Goal: Task Accomplishment & Management: Complete application form

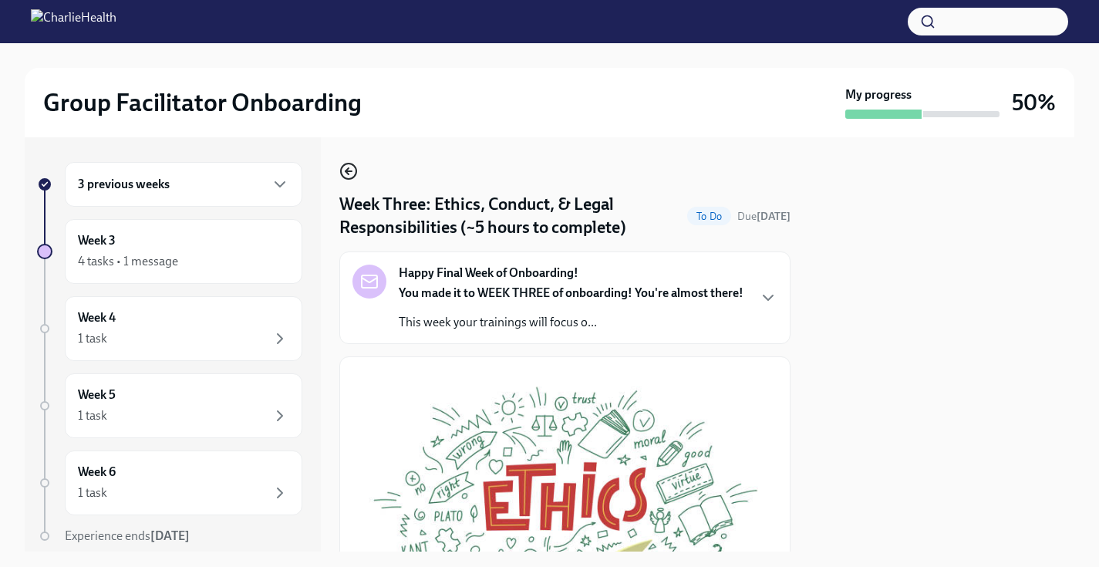
click at [357, 179] on icon "button" at bounding box center [348, 171] width 19 height 19
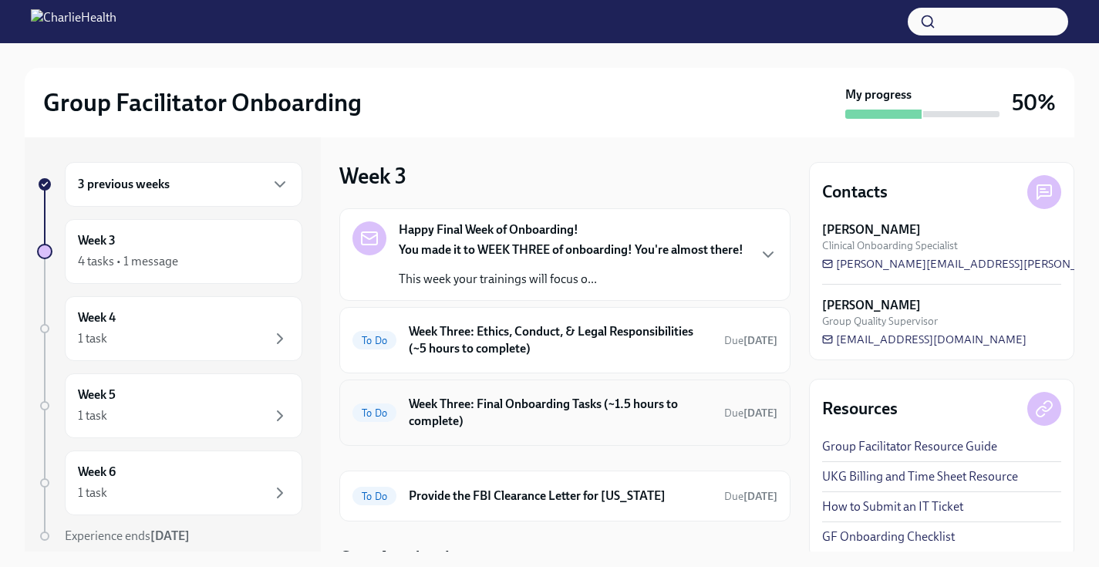
click at [429, 400] on h6 "Week Three: Final Onboarding Tasks (~1.5 hours to complete)" at bounding box center [560, 413] width 303 height 34
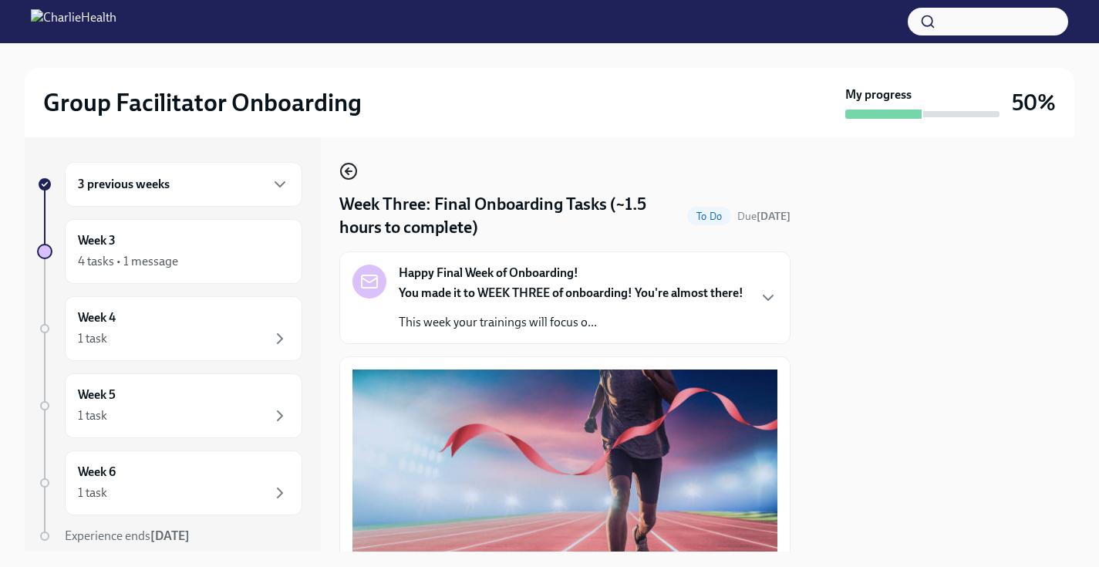
click at [351, 174] on icon "button" at bounding box center [348, 171] width 19 height 19
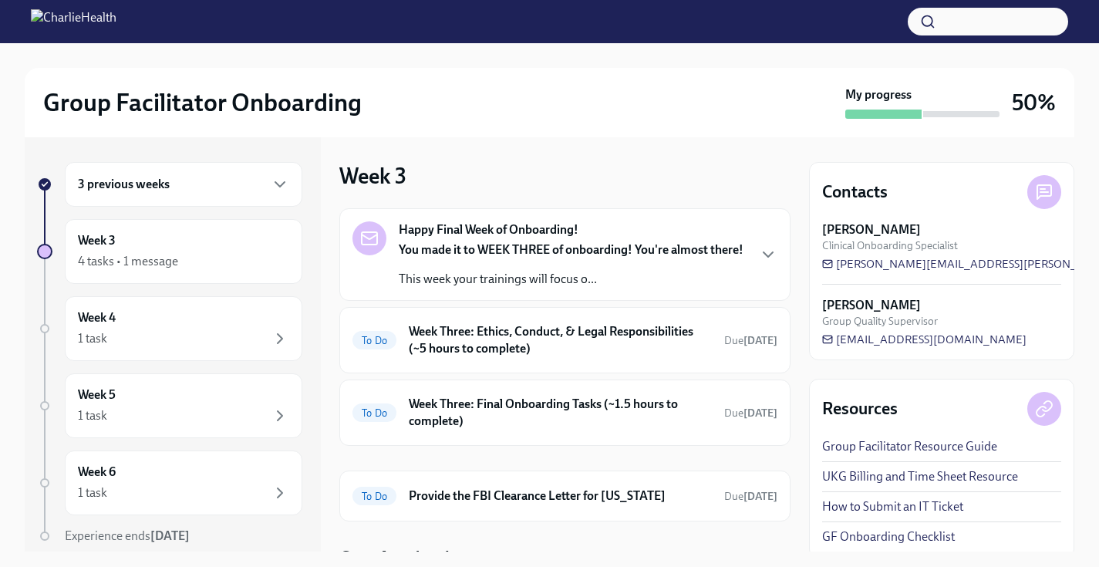
scroll to position [67, 0]
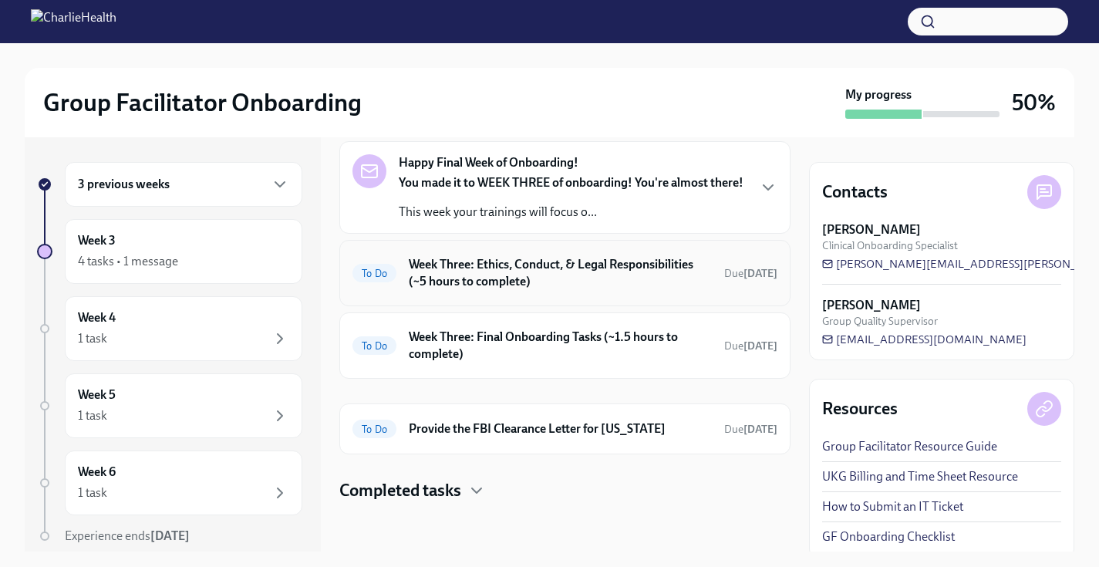
click at [486, 272] on h6 "Week Three: Ethics, Conduct, & Legal Responsibilities (~5 hours to complete)" at bounding box center [560, 273] width 303 height 34
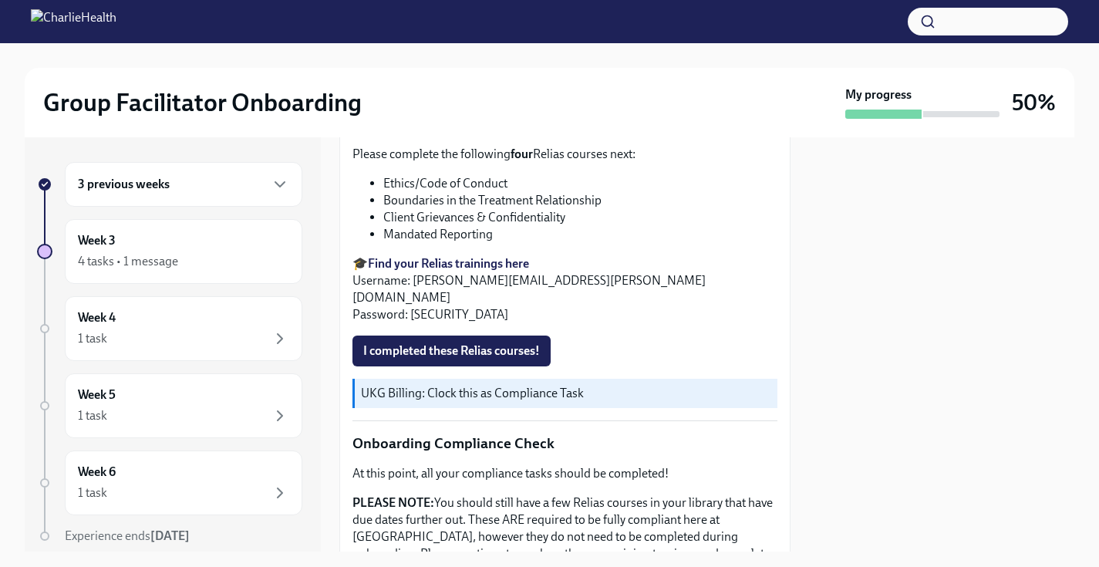
scroll to position [645, 0]
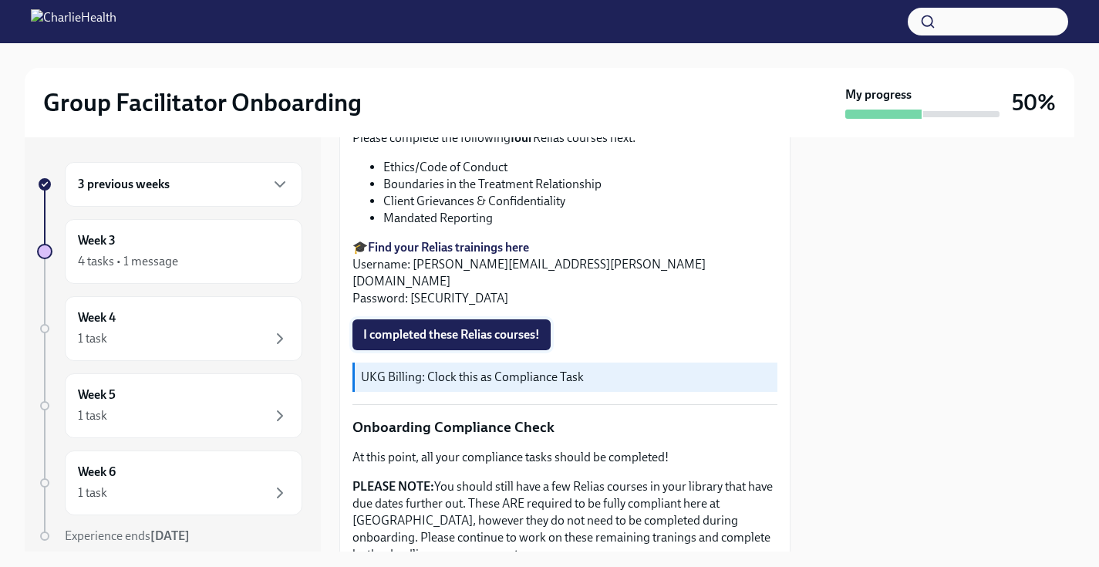
click at [469, 327] on span "I completed these Relias courses!" at bounding box center [451, 334] width 177 height 15
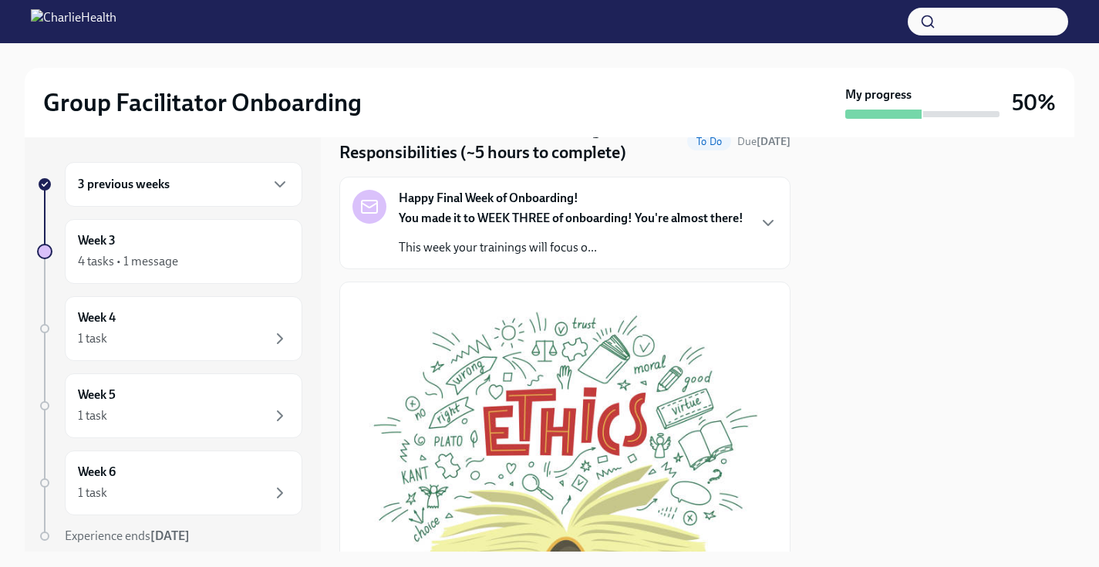
scroll to position [0, 0]
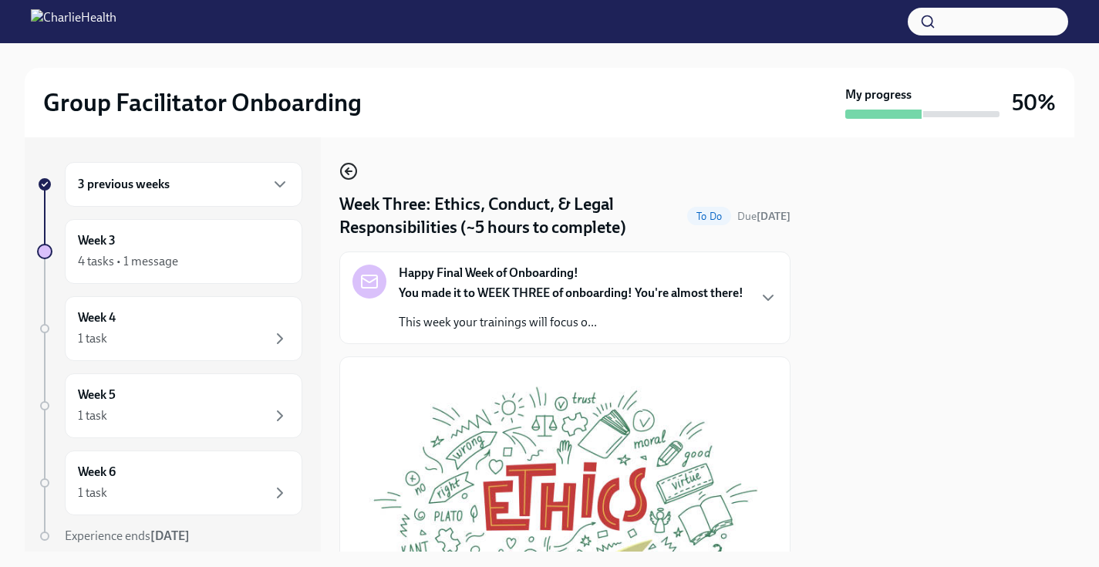
click at [348, 176] on icon "button" at bounding box center [348, 171] width 19 height 19
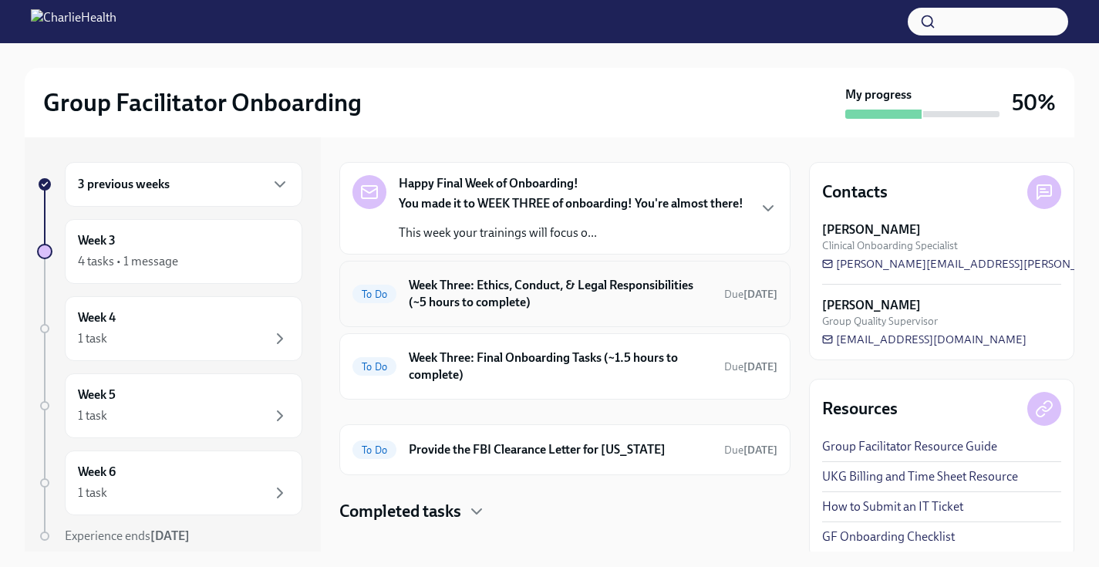
scroll to position [51, 0]
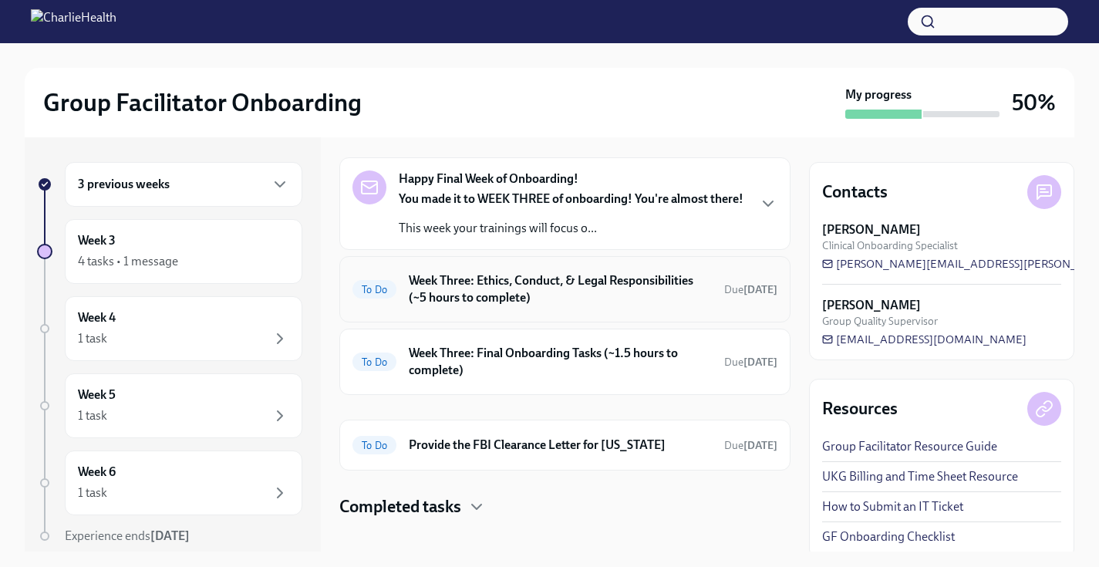
click at [471, 282] on h6 "Week Three: Ethics, Conduct, & Legal Responsibilities (~5 hours to complete)" at bounding box center [560, 289] width 303 height 34
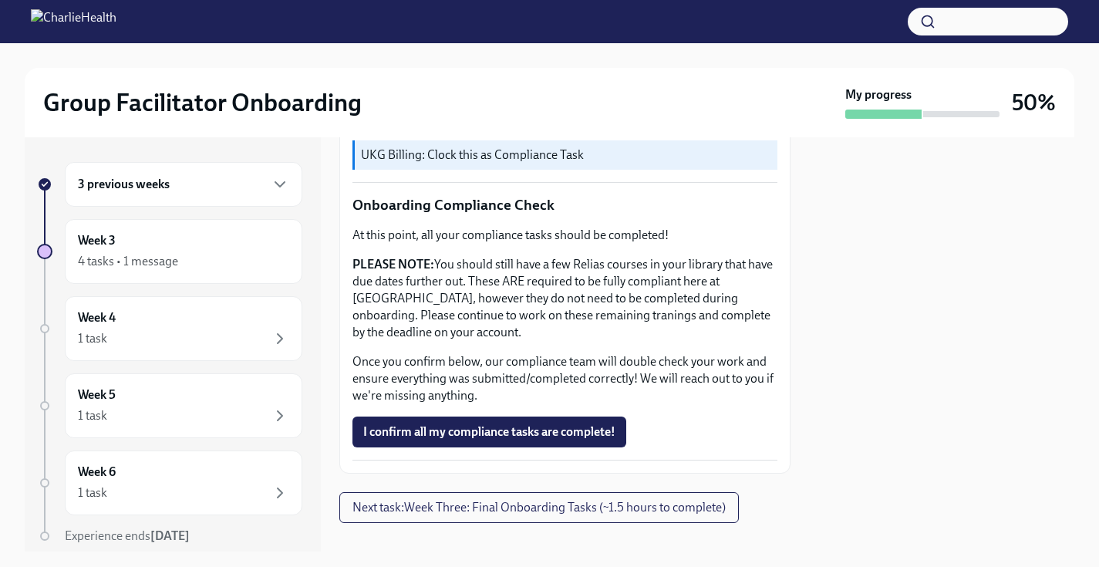
scroll to position [871, 0]
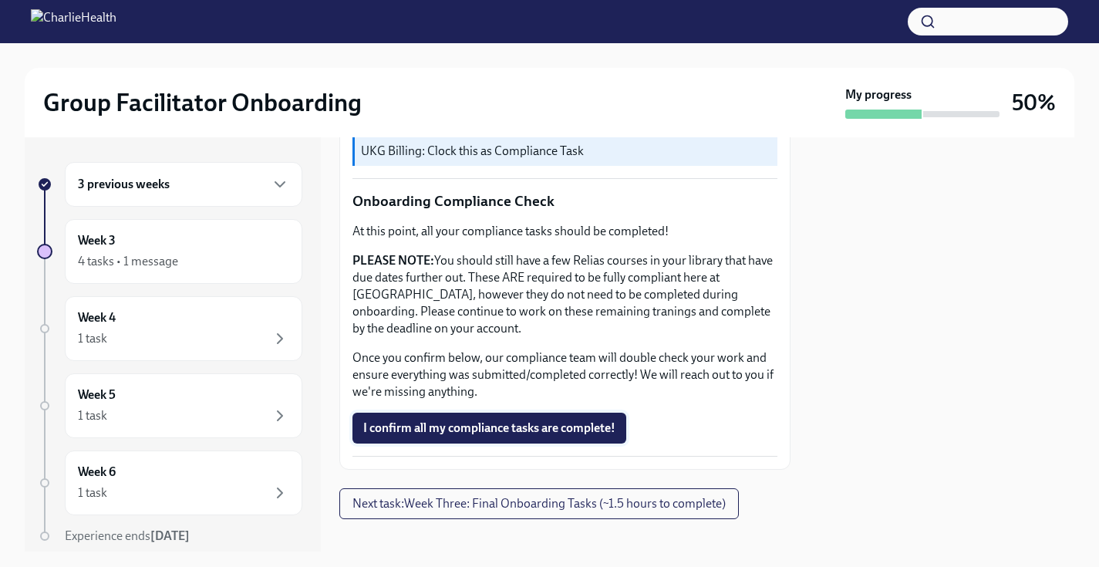
click at [475, 420] on span "I confirm all my compliance tasks are complete!" at bounding box center [489, 427] width 252 height 15
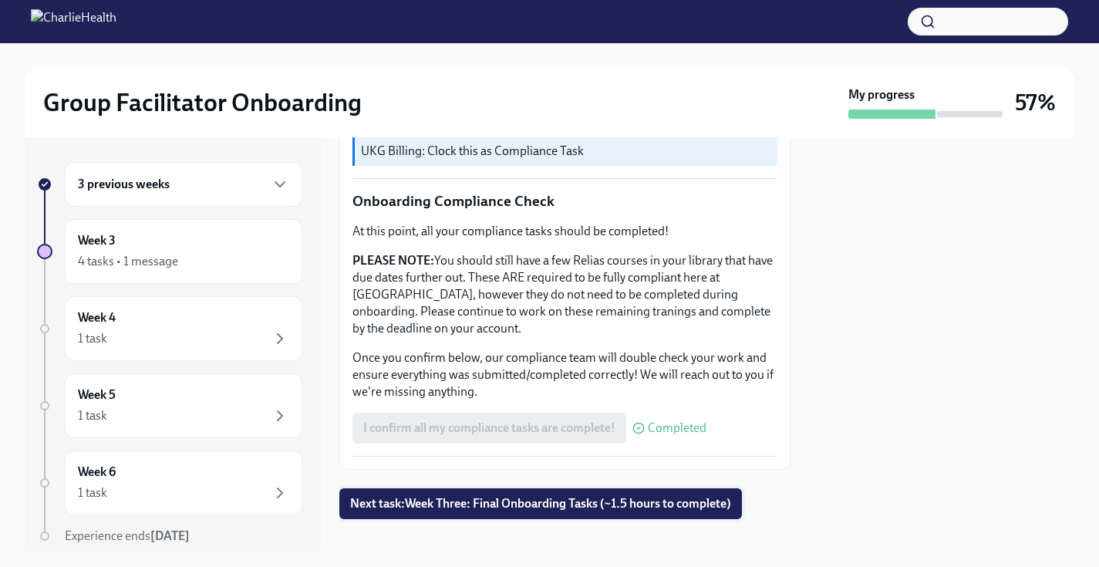
click at [506, 496] on span "Next task : Week Three: Final Onboarding Tasks (~1.5 hours to complete)" at bounding box center [540, 503] width 381 height 15
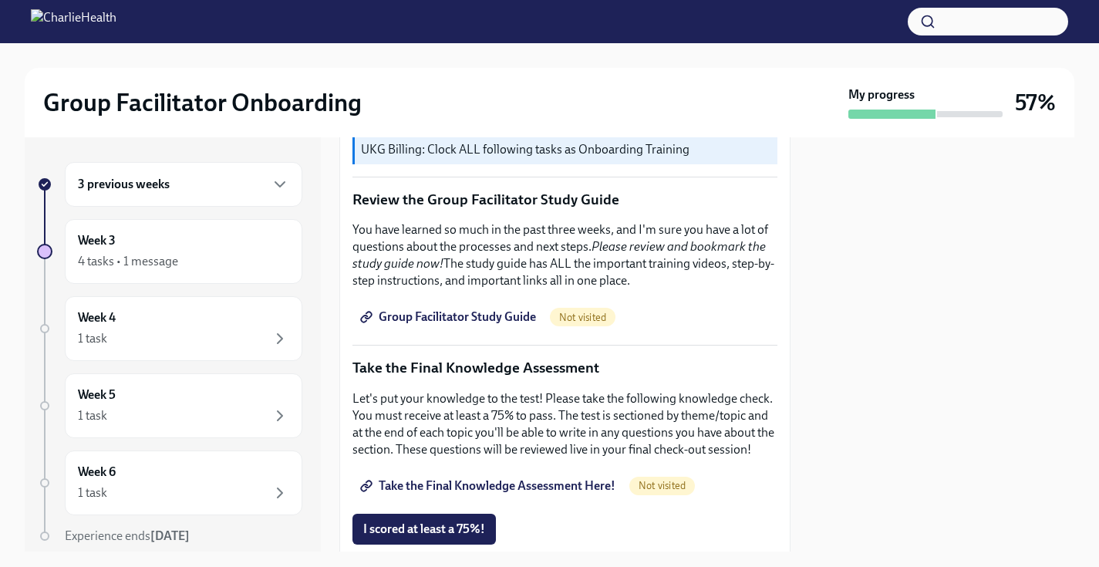
scroll to position [600, 0]
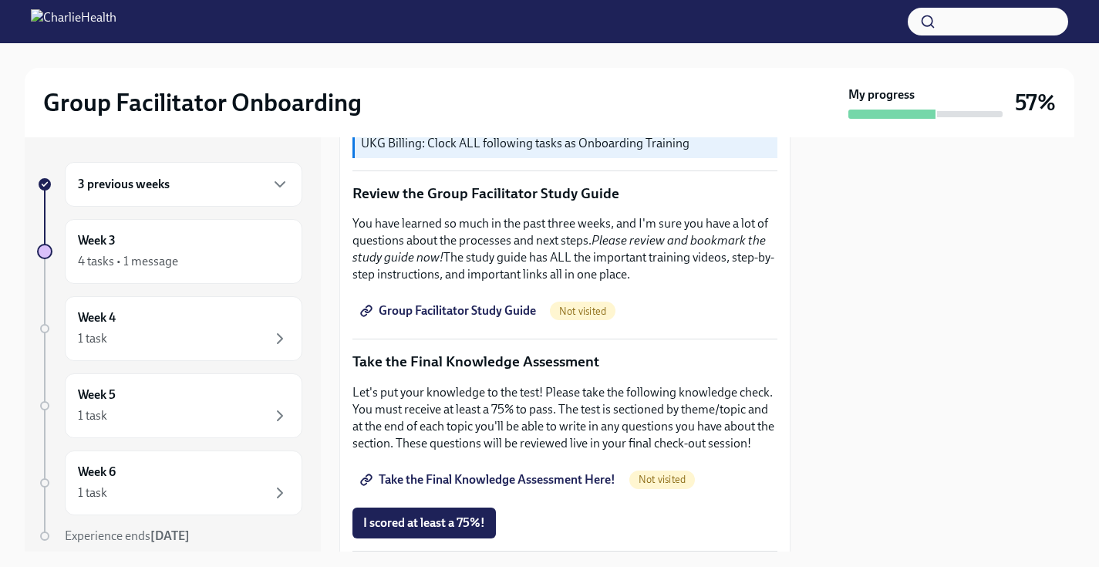
click at [517, 308] on span "Group Facilitator Study Guide" at bounding box center [449, 310] width 173 height 15
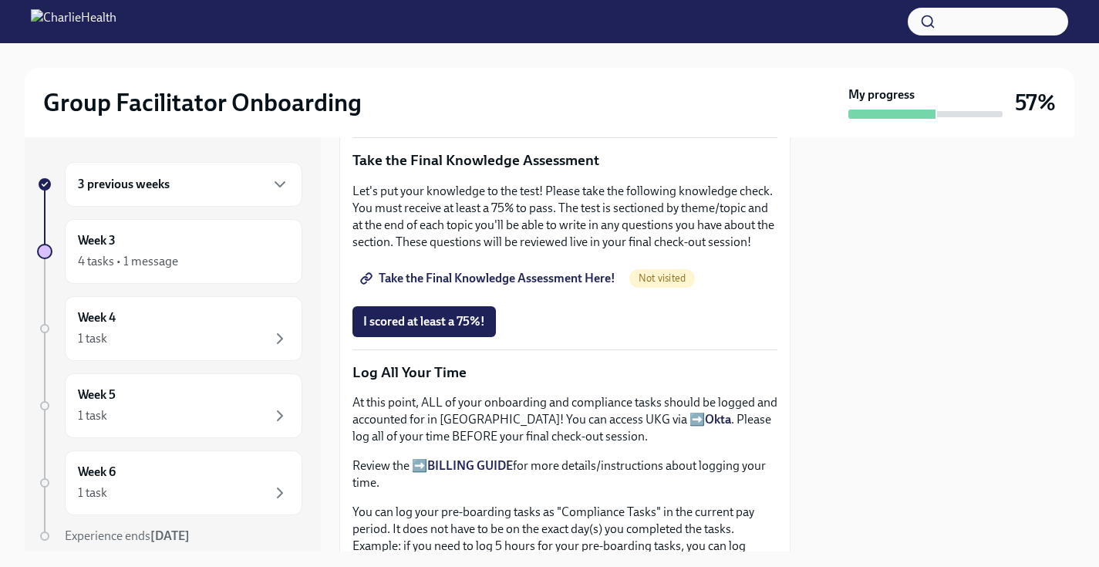
scroll to position [803, 0]
click at [492, 275] on span "Take the Final Knowledge Assessment Here!" at bounding box center [489, 276] width 252 height 15
click at [457, 326] on span "I scored at least a 75%!" at bounding box center [424, 319] width 122 height 15
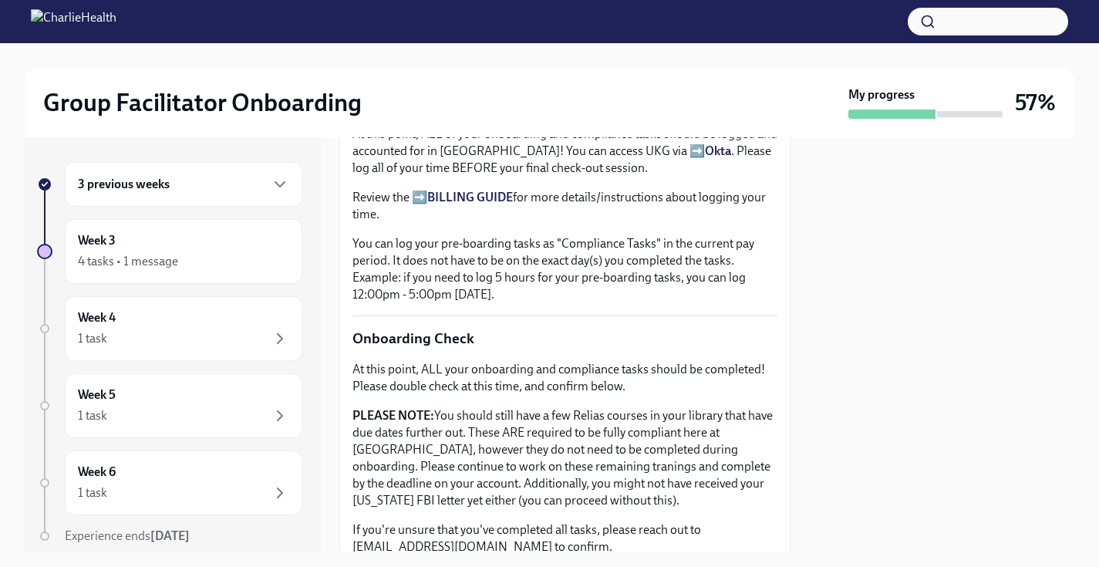
scroll to position [1369, 0]
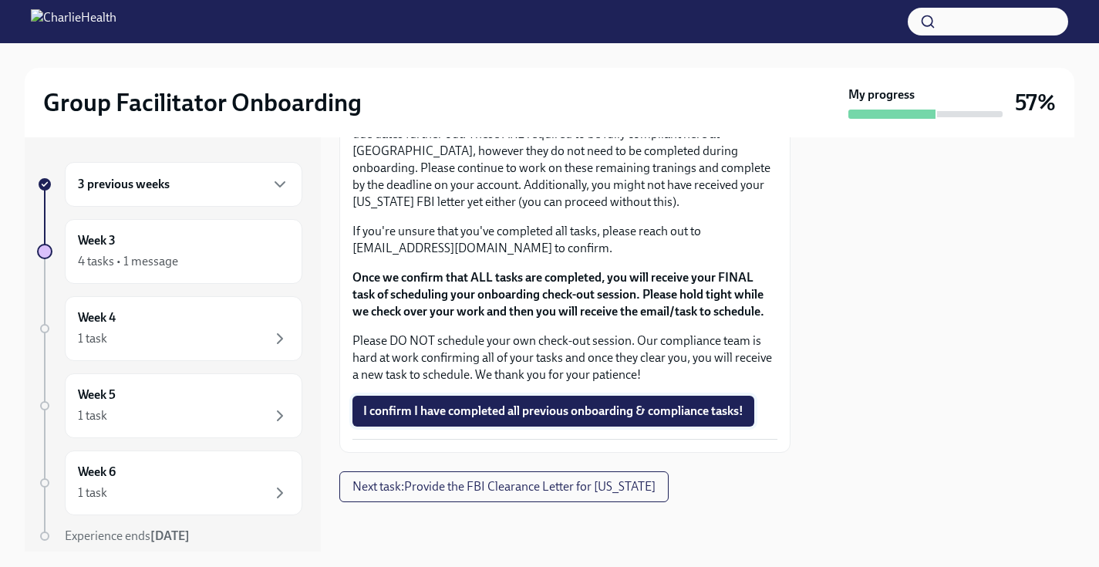
click at [625, 403] on span "I confirm I have completed all previous onboarding & compliance tasks!" at bounding box center [553, 410] width 380 height 15
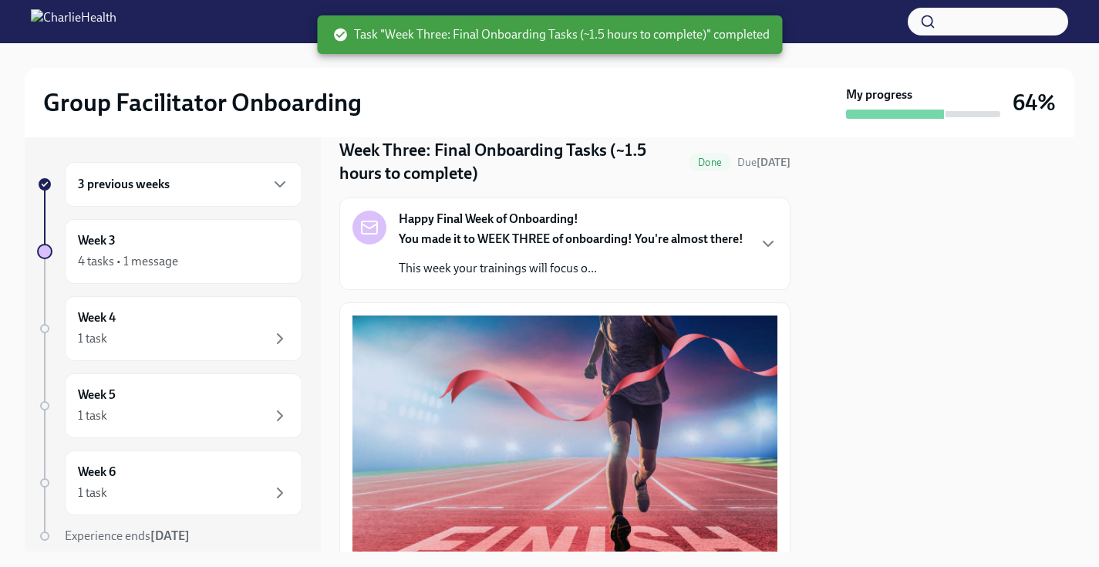
scroll to position [0, 0]
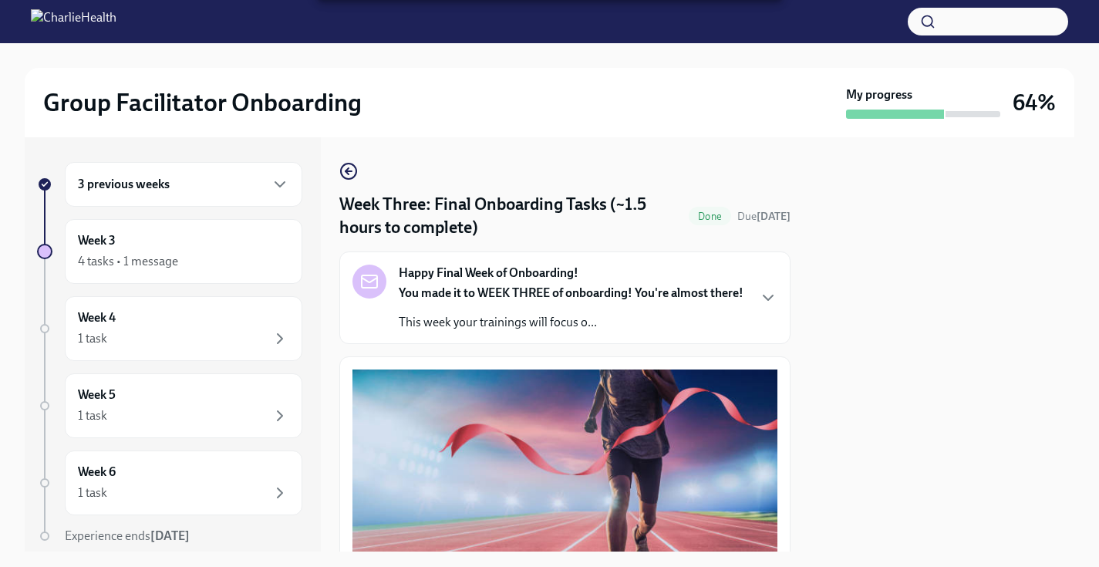
click at [348, 174] on icon "button" at bounding box center [347, 171] width 3 height 6
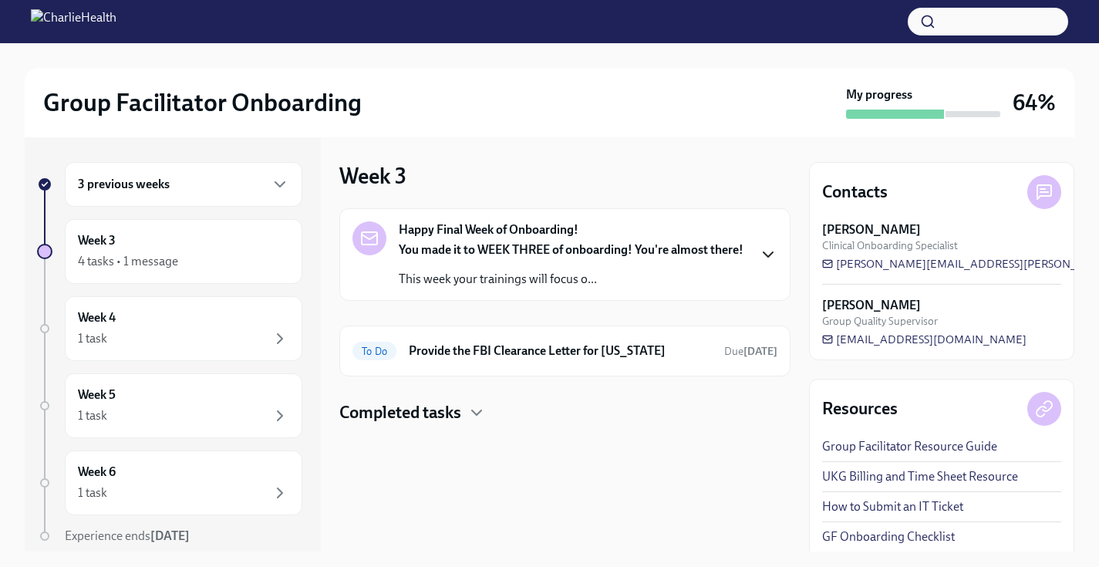
click at [776, 246] on icon "button" at bounding box center [768, 254] width 19 height 19
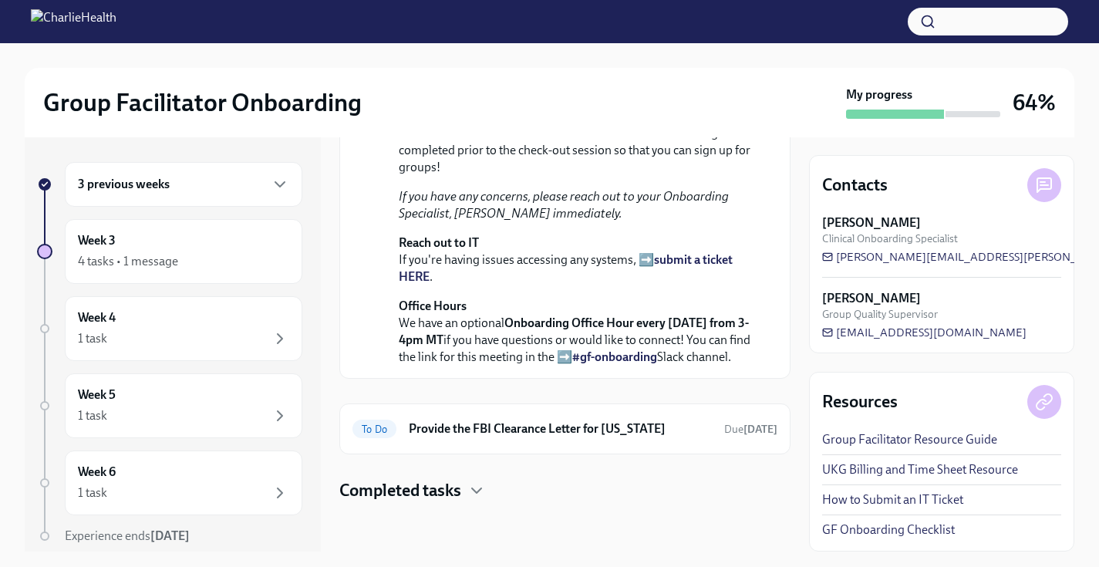
scroll to position [552, 0]
click at [687, 429] on h6 "Provide the FBI Clearance Letter for [US_STATE]" at bounding box center [560, 428] width 303 height 17
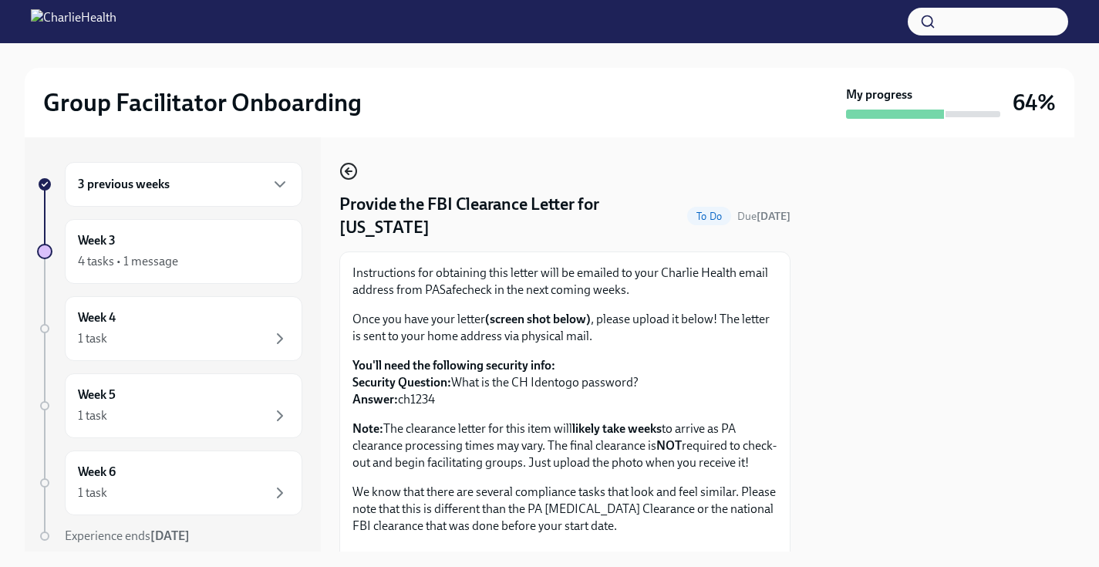
click at [349, 169] on icon "button" at bounding box center [348, 171] width 19 height 19
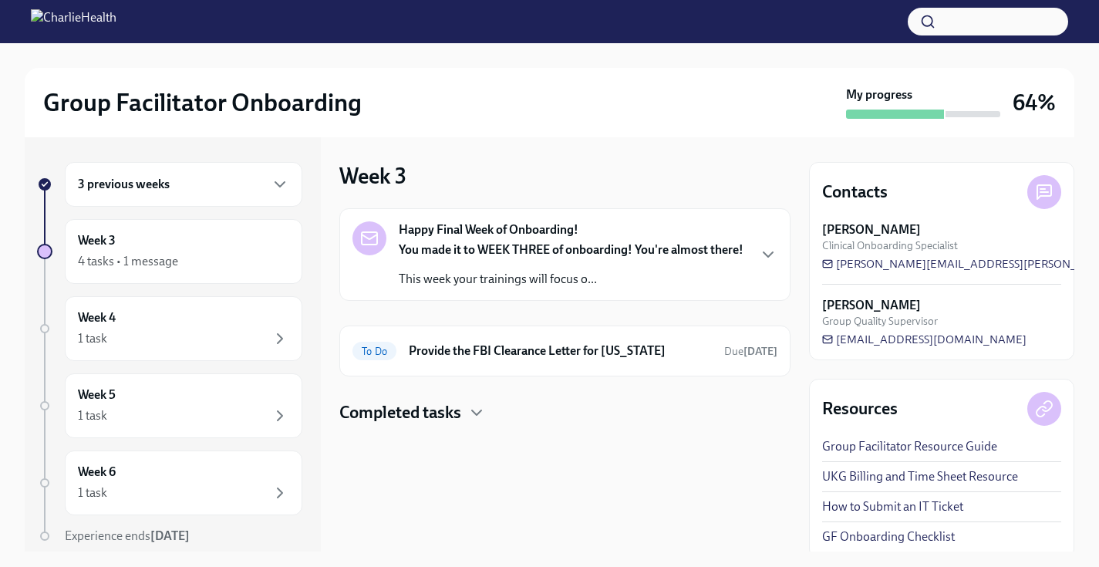
click at [608, 231] on div "Happy Final Week of Onboarding! You made it to WEEK THREE of onboarding! You're…" at bounding box center [571, 254] width 345 height 66
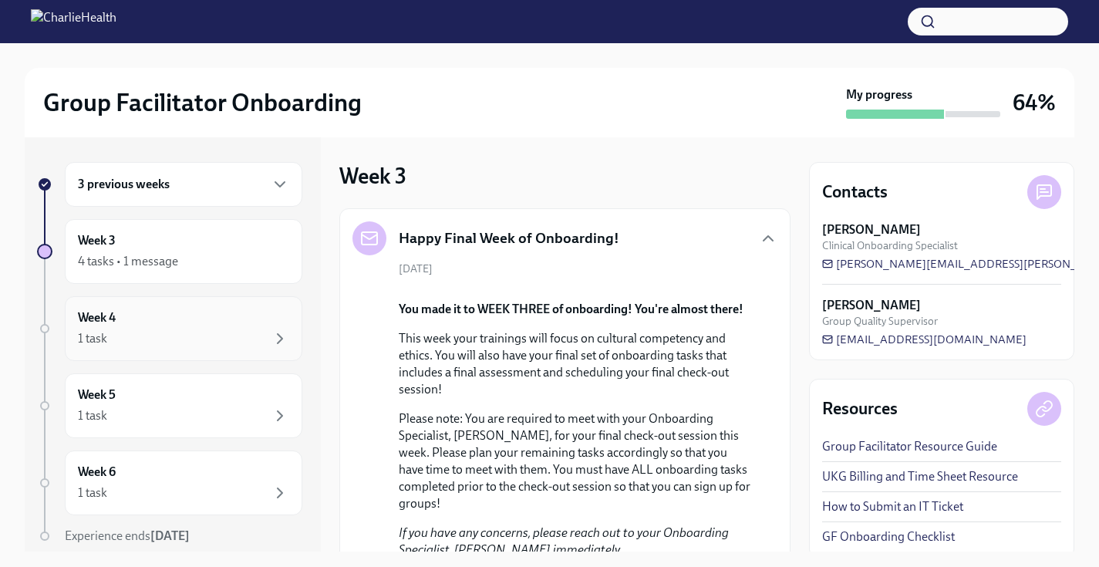
click at [222, 328] on div "Week 4 1 task" at bounding box center [183, 328] width 211 height 39
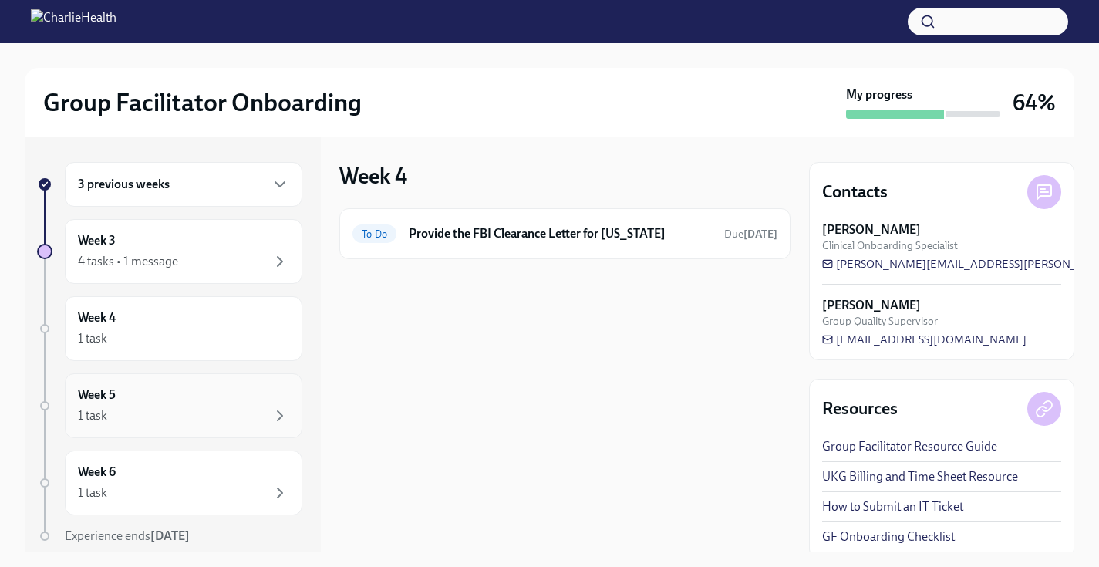
click at [194, 416] on div "1 task" at bounding box center [183, 416] width 211 height 19
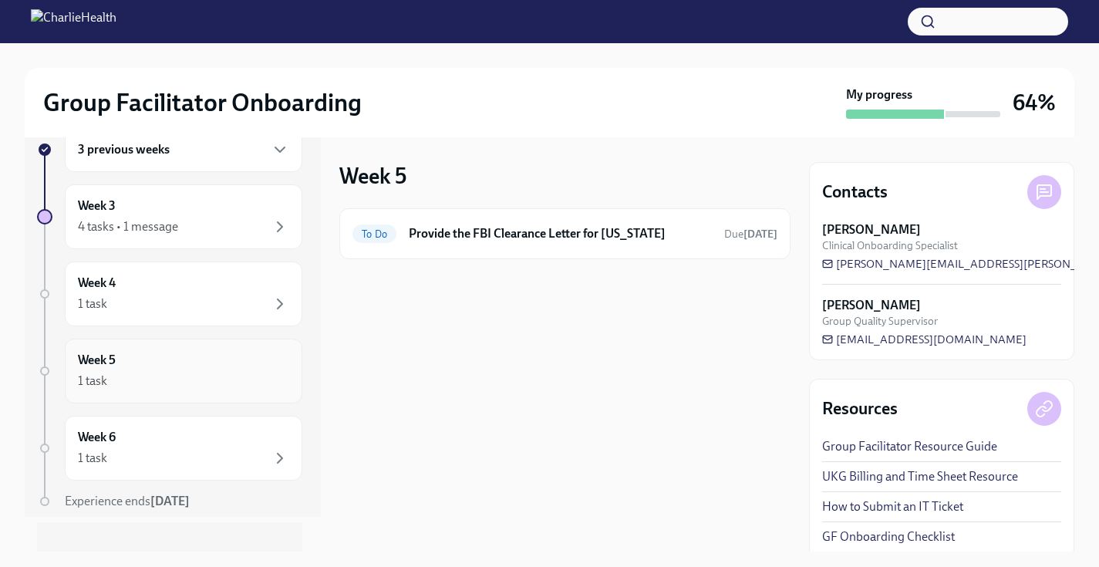
scroll to position [48, 0]
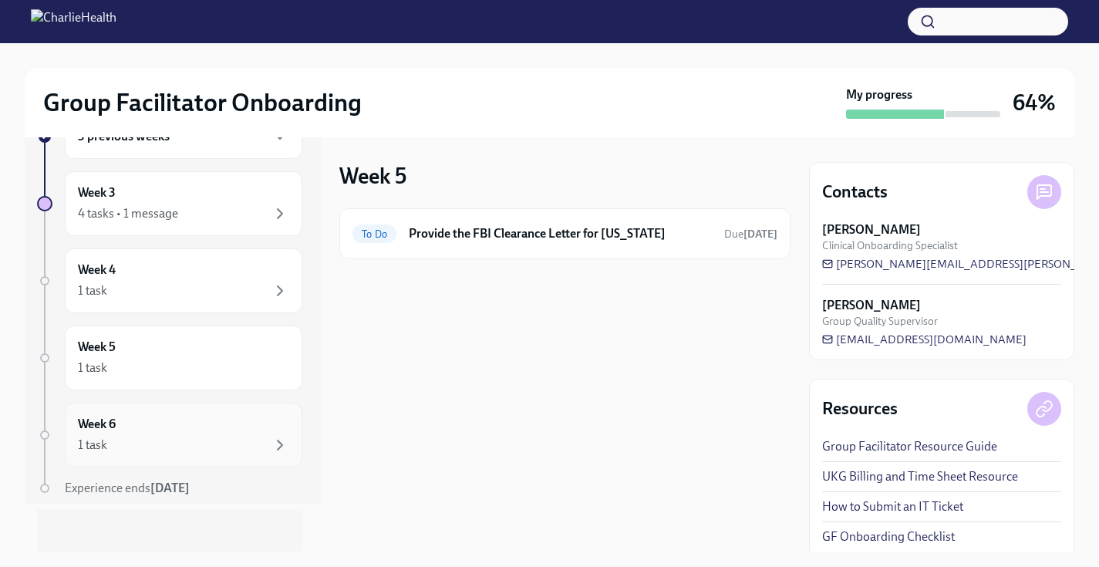
click at [197, 412] on div "Week 6 1 task" at bounding box center [184, 435] width 238 height 65
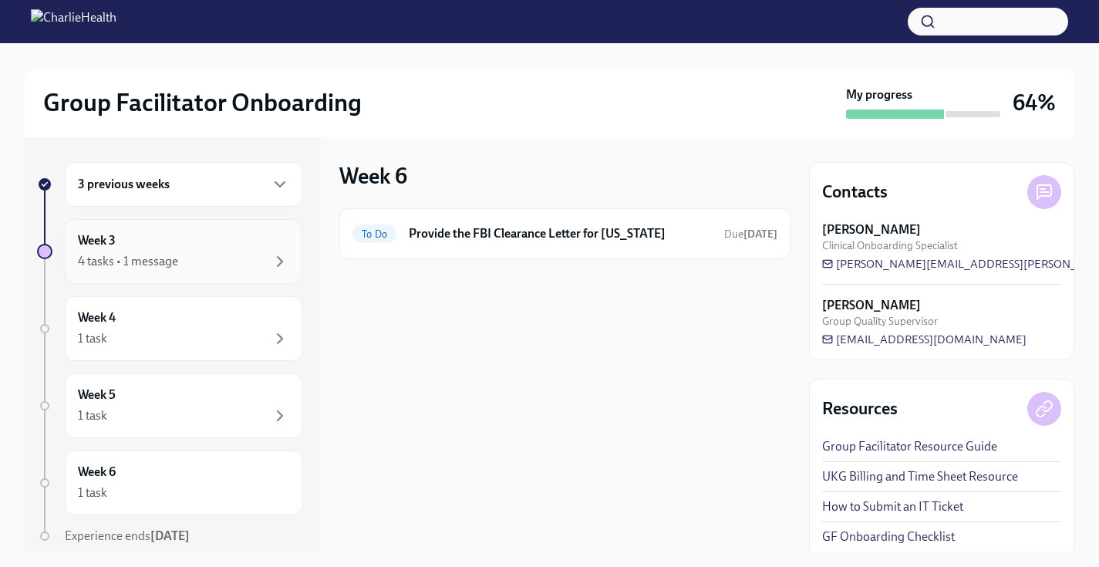
click at [227, 249] on div "Week 3 4 tasks • 1 message" at bounding box center [183, 251] width 211 height 39
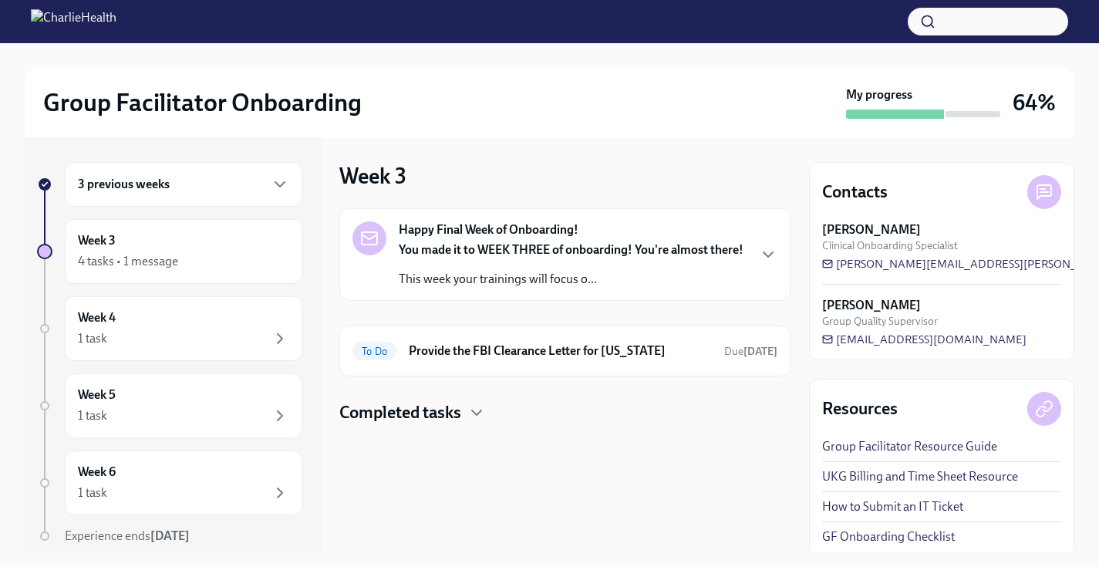
click at [488, 228] on strong "Happy Final Week of Onboarding!" at bounding box center [489, 229] width 180 height 17
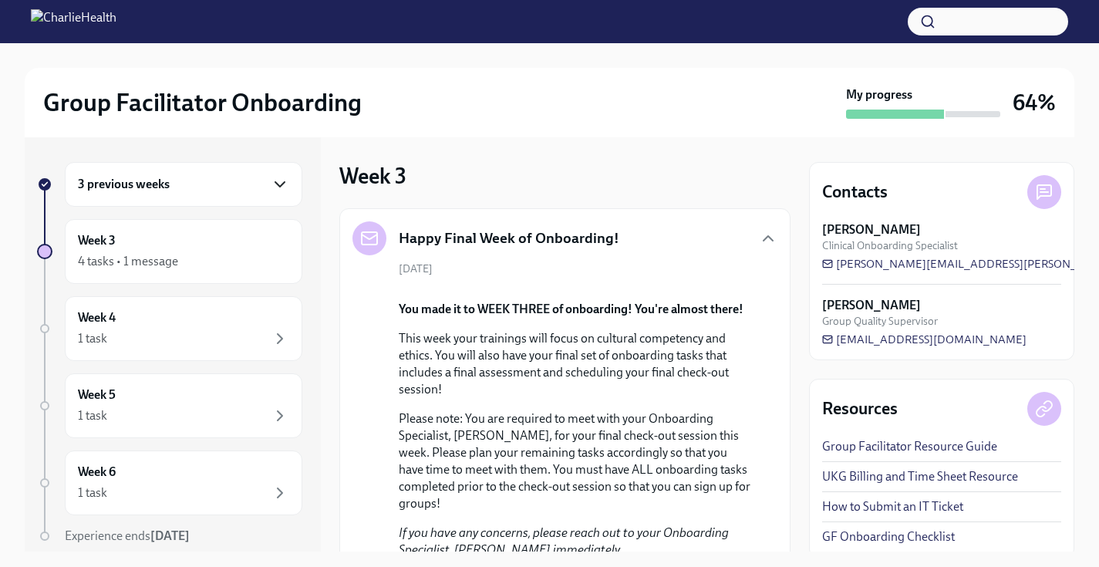
click at [275, 179] on icon "button" at bounding box center [280, 184] width 19 height 19
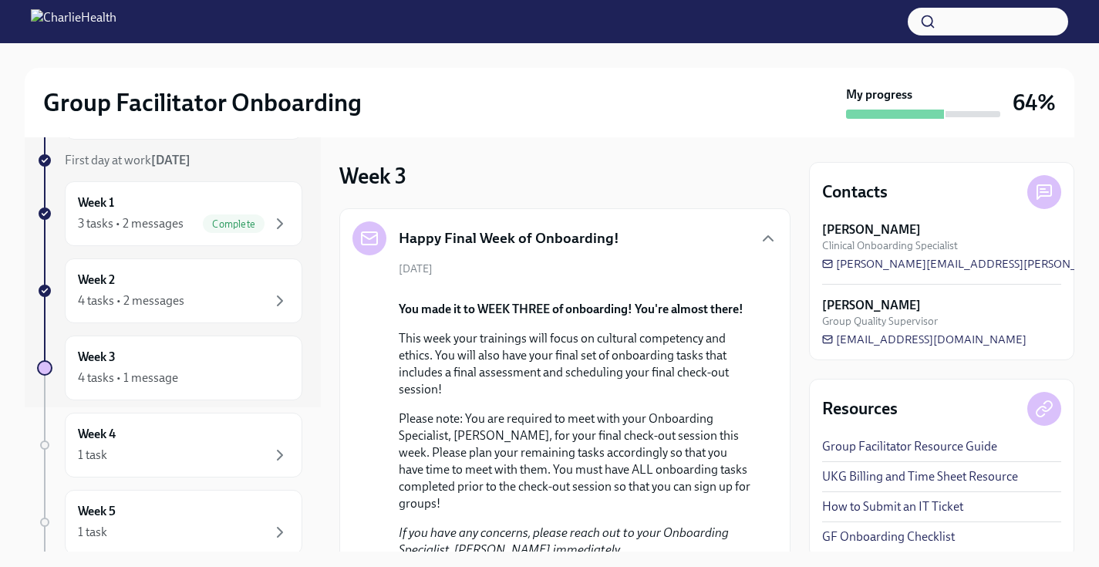
scroll to position [148, 0]
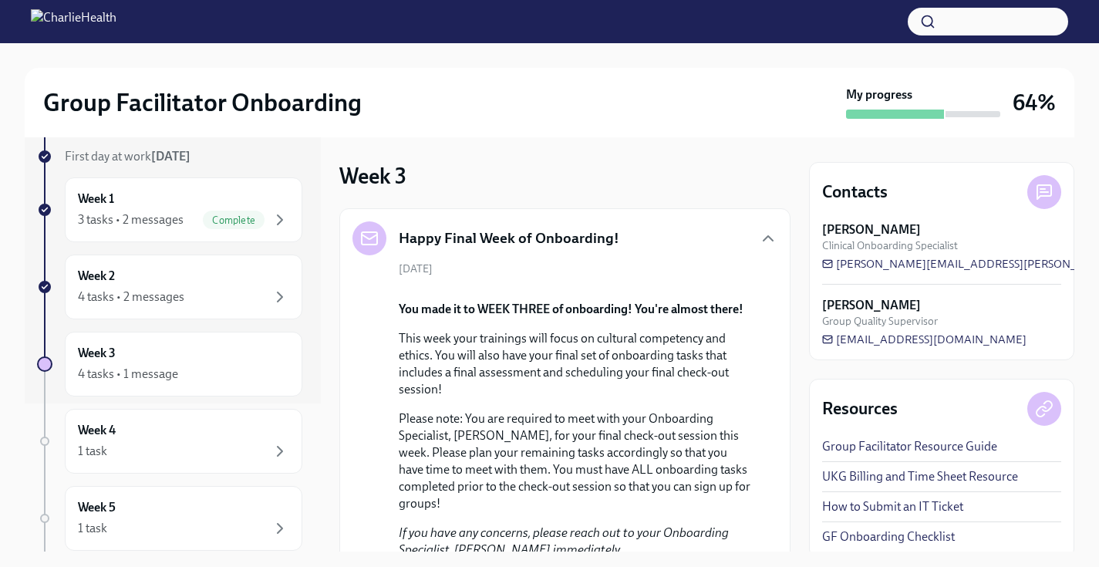
click at [283, 291] on icon "button" at bounding box center [280, 297] width 19 height 19
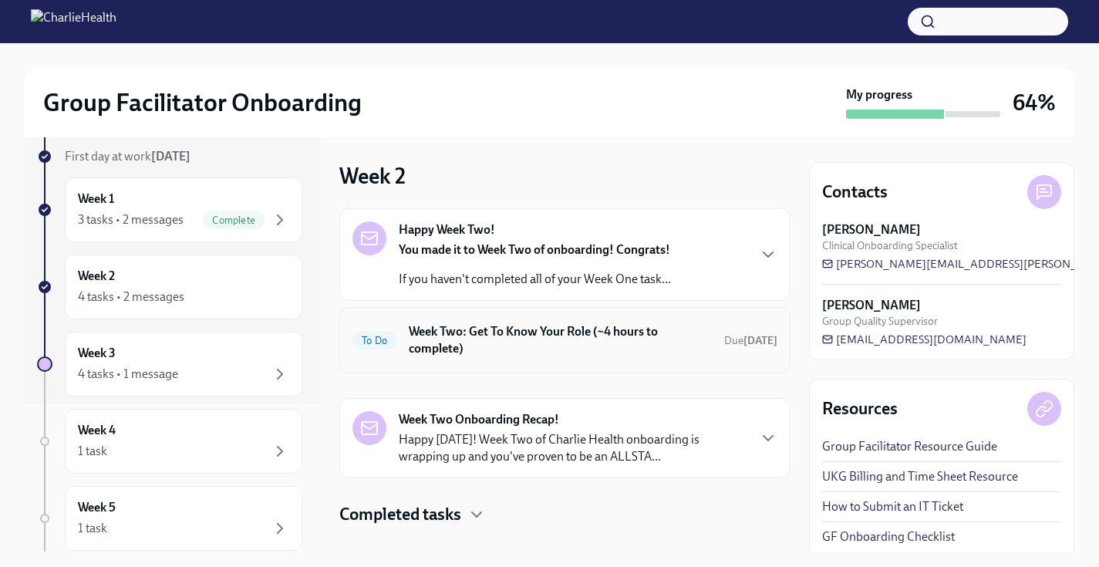
click at [548, 332] on h6 "Week Two: Get To Know Your Role (~4 hours to complete)" at bounding box center [560, 340] width 303 height 34
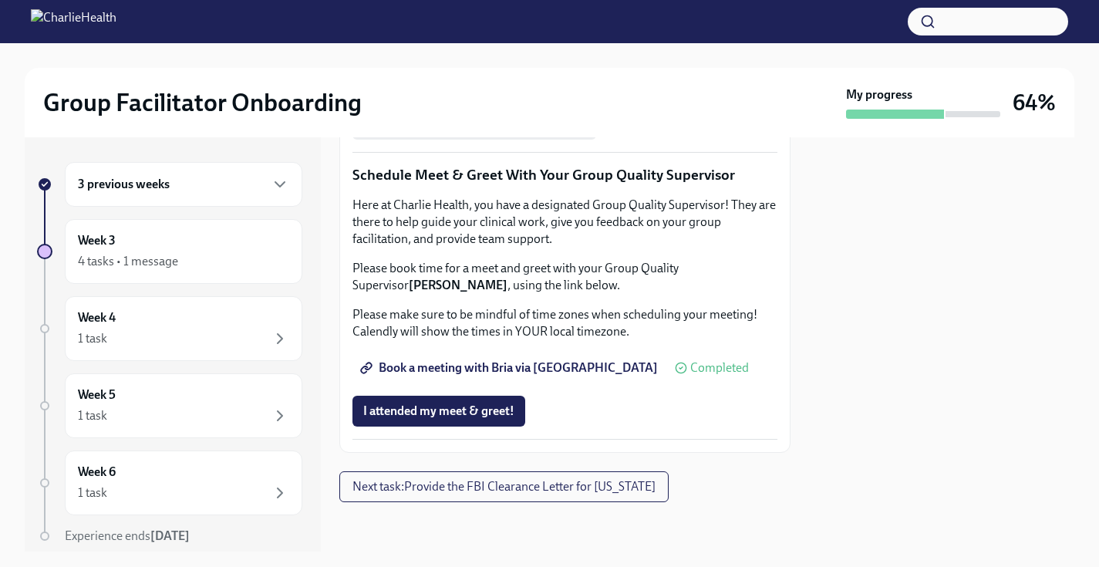
scroll to position [1572, 0]
click at [491, 402] on button "I attended my meet & greet!" at bounding box center [439, 411] width 173 height 31
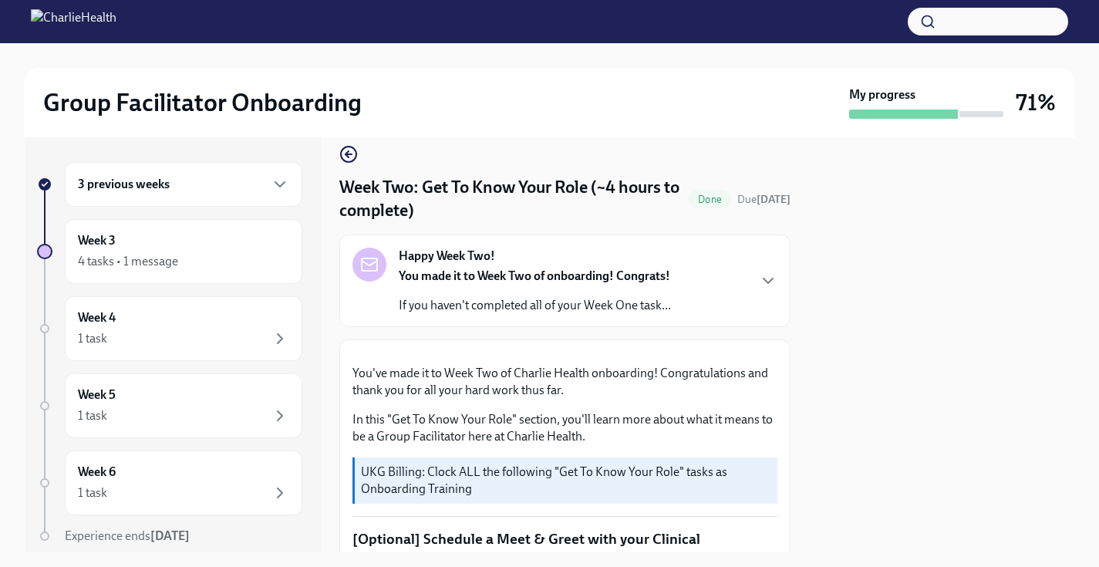
scroll to position [0, 0]
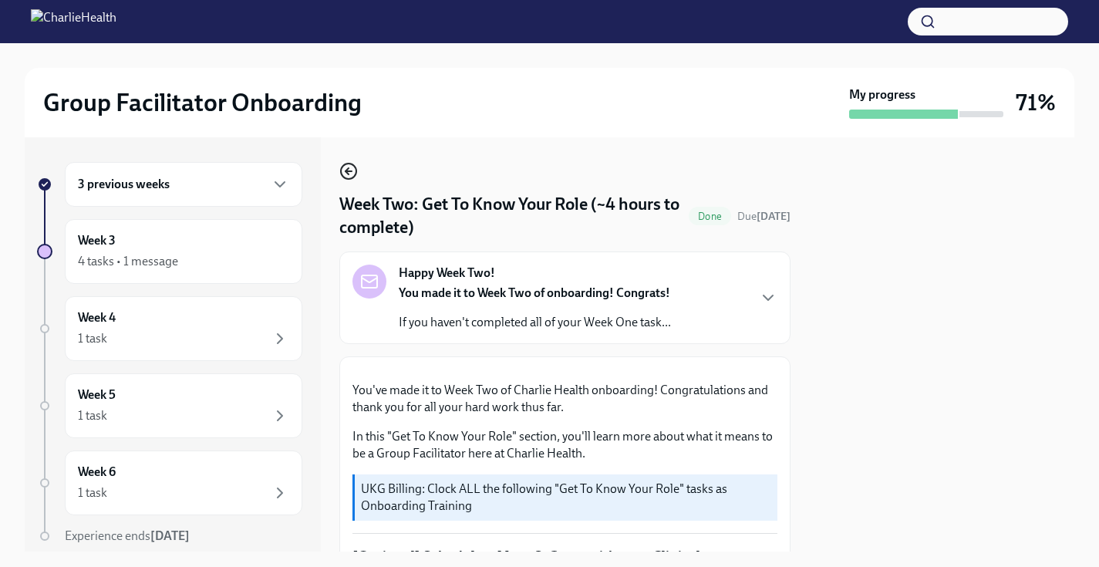
click at [352, 167] on icon "button" at bounding box center [348, 171] width 19 height 19
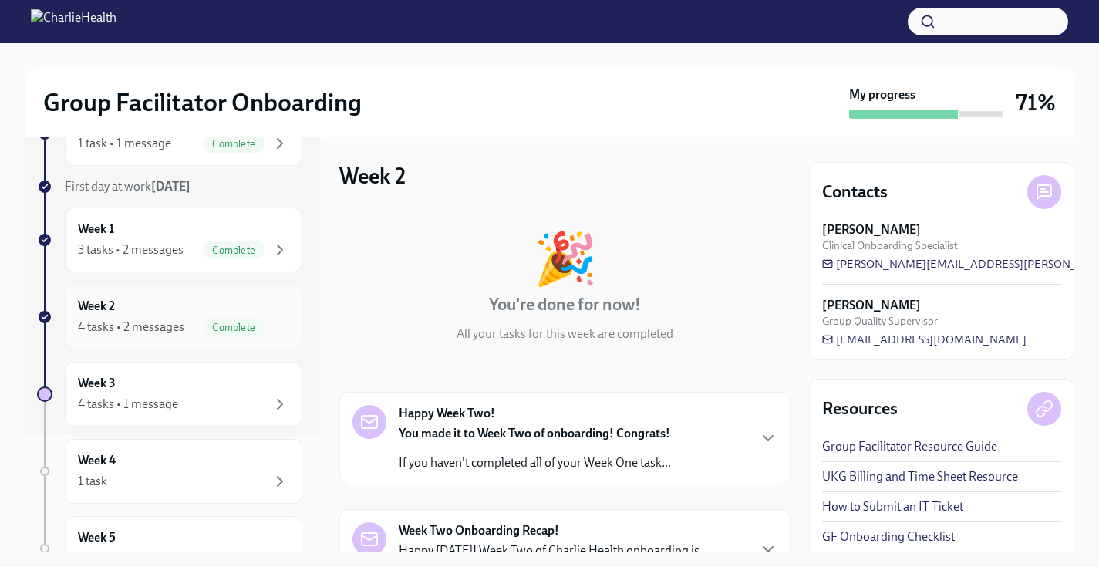
scroll to position [119, 0]
click at [278, 409] on icon "button" at bounding box center [280, 403] width 19 height 19
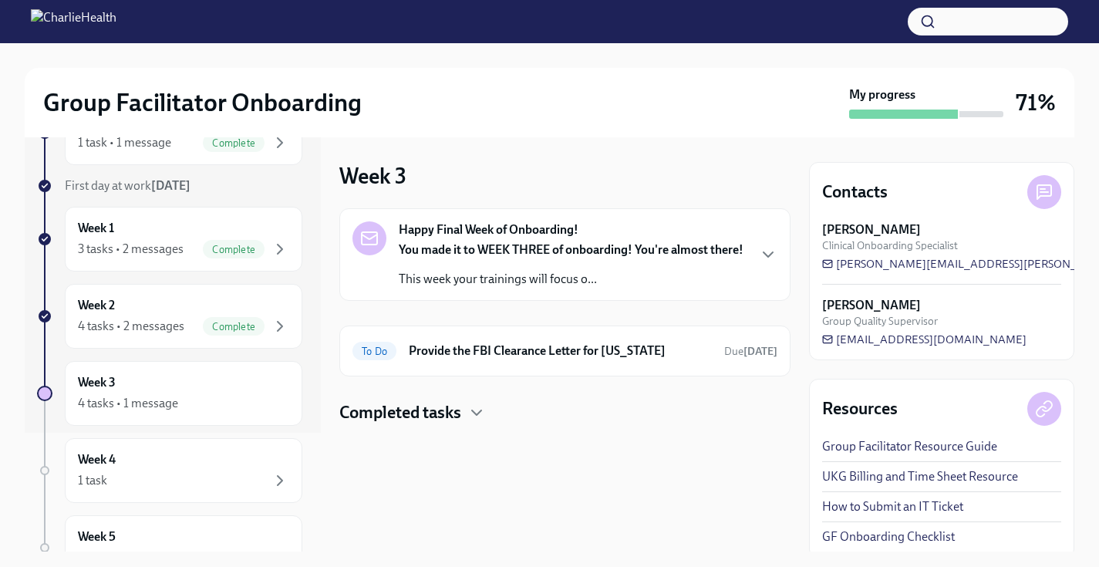
click at [530, 274] on p "This week your trainings will focus o..." at bounding box center [571, 279] width 345 height 17
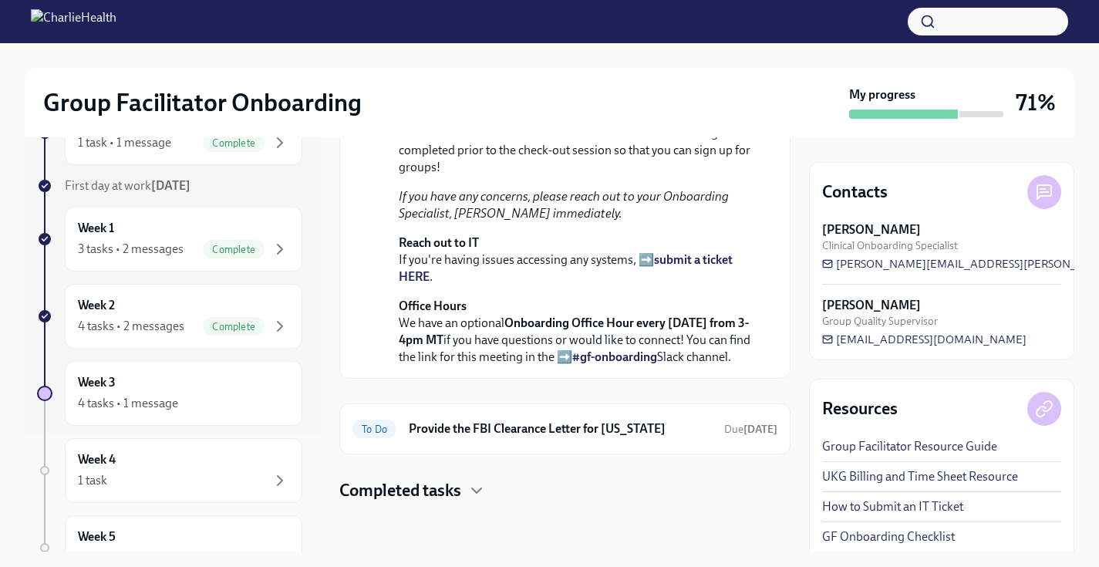
scroll to position [552, 0]
click at [1050, 192] on icon at bounding box center [1044, 192] width 19 height 19
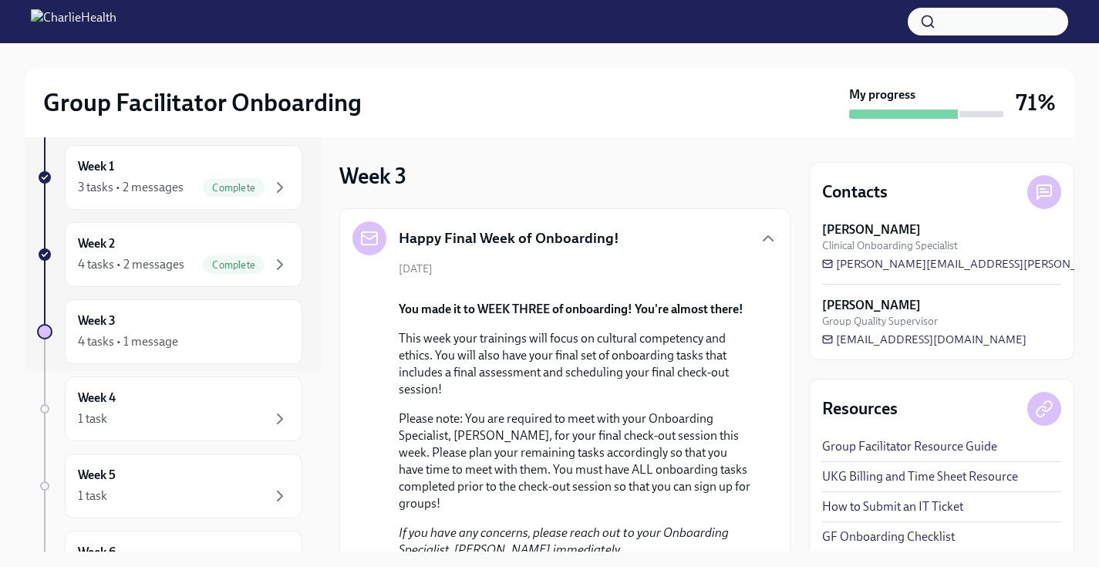
scroll to position [316, 0]
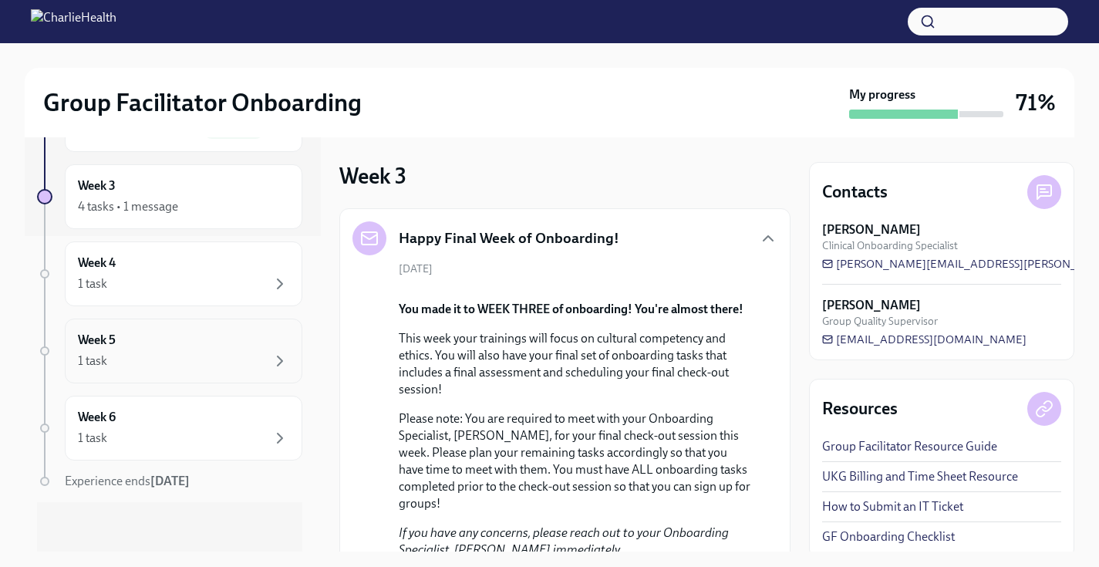
click at [291, 365] on div "Week 5 1 task" at bounding box center [184, 351] width 238 height 65
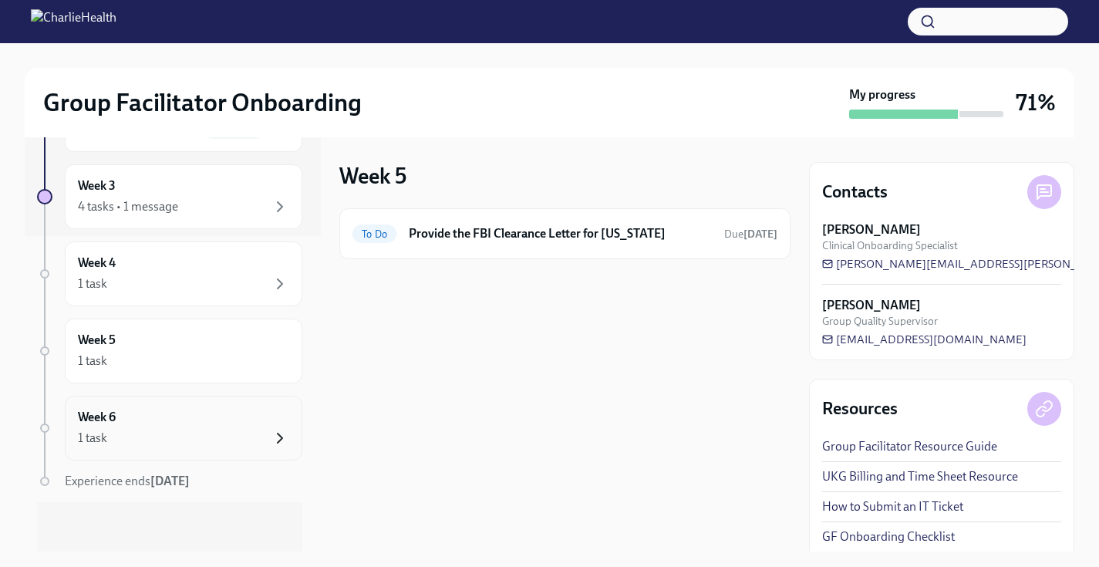
click at [277, 437] on icon "button" at bounding box center [280, 438] width 19 height 19
click at [280, 270] on div "Week 4 1 task" at bounding box center [183, 274] width 211 height 39
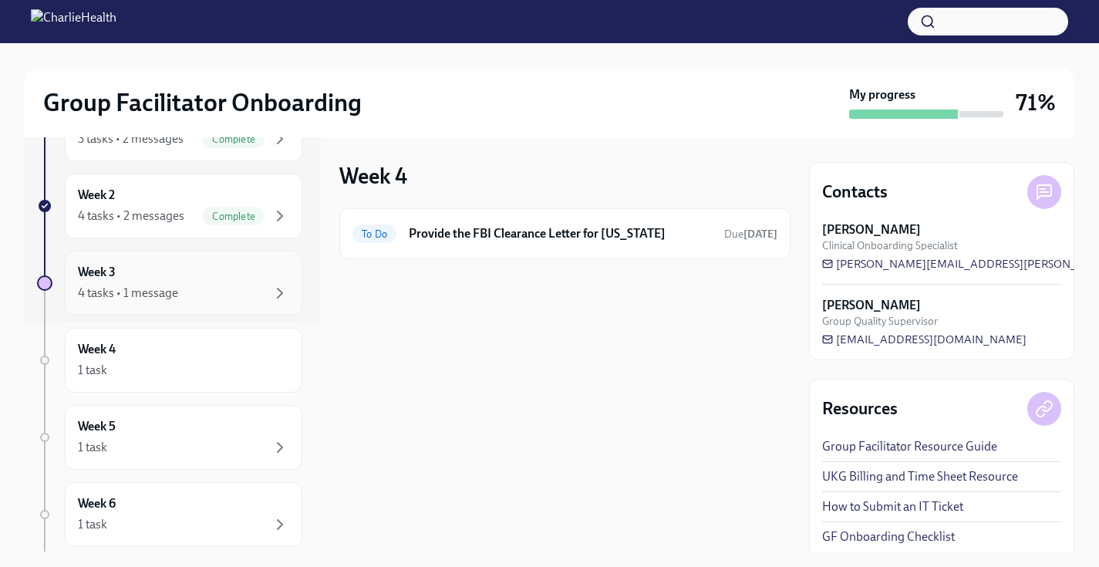
scroll to position [227, 0]
click at [269, 266] on div "Week 3 4 tasks • 1 message" at bounding box center [183, 285] width 211 height 39
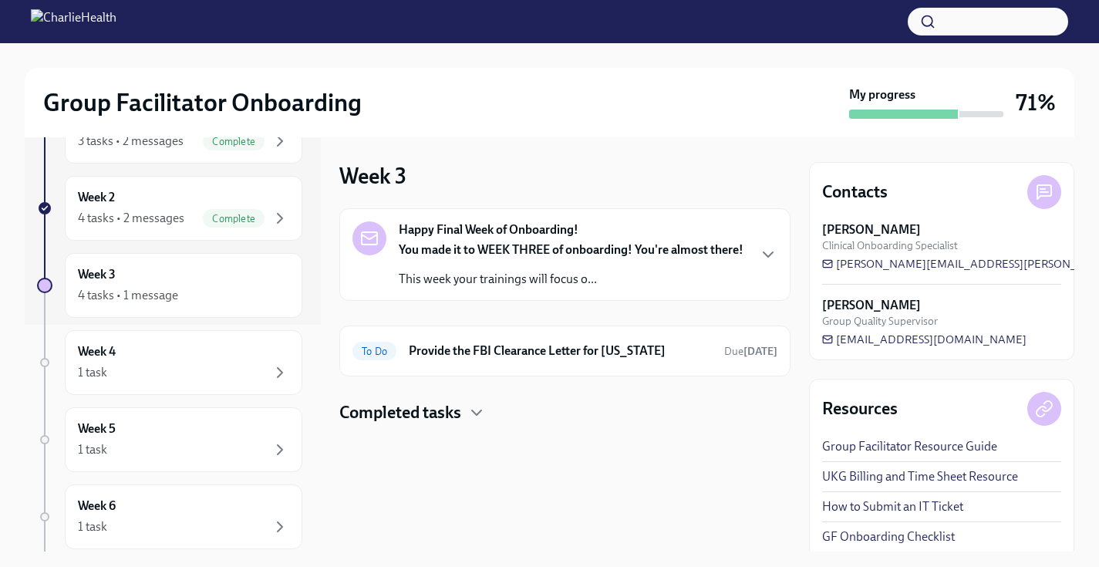
click at [440, 405] on h4 "Completed tasks" at bounding box center [400, 412] width 122 height 23
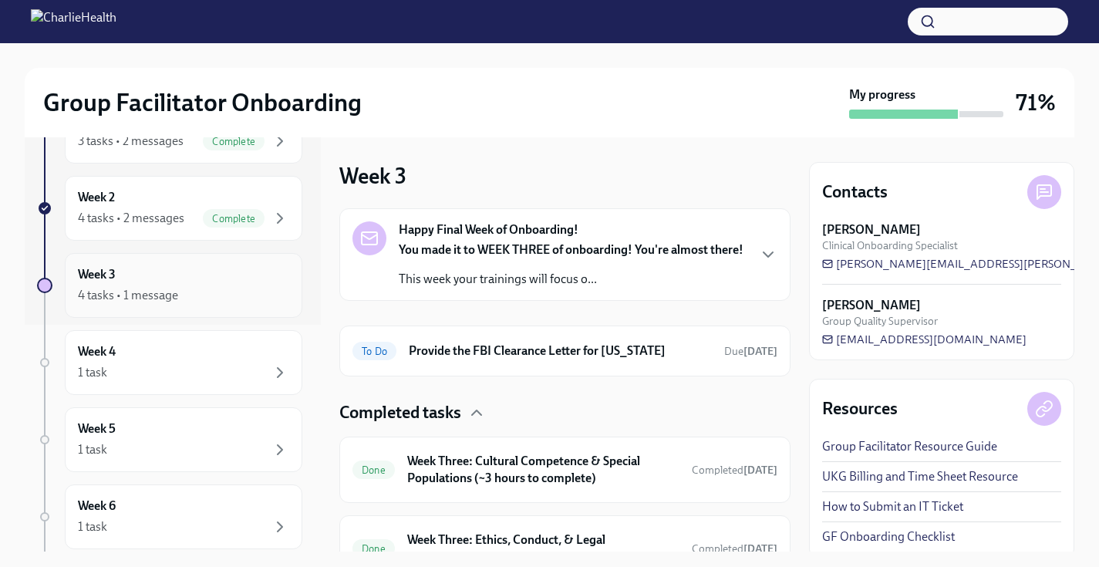
click at [218, 316] on div "Week 3 4 tasks • 1 message" at bounding box center [184, 285] width 238 height 65
click at [204, 363] on div "1 task" at bounding box center [183, 372] width 211 height 19
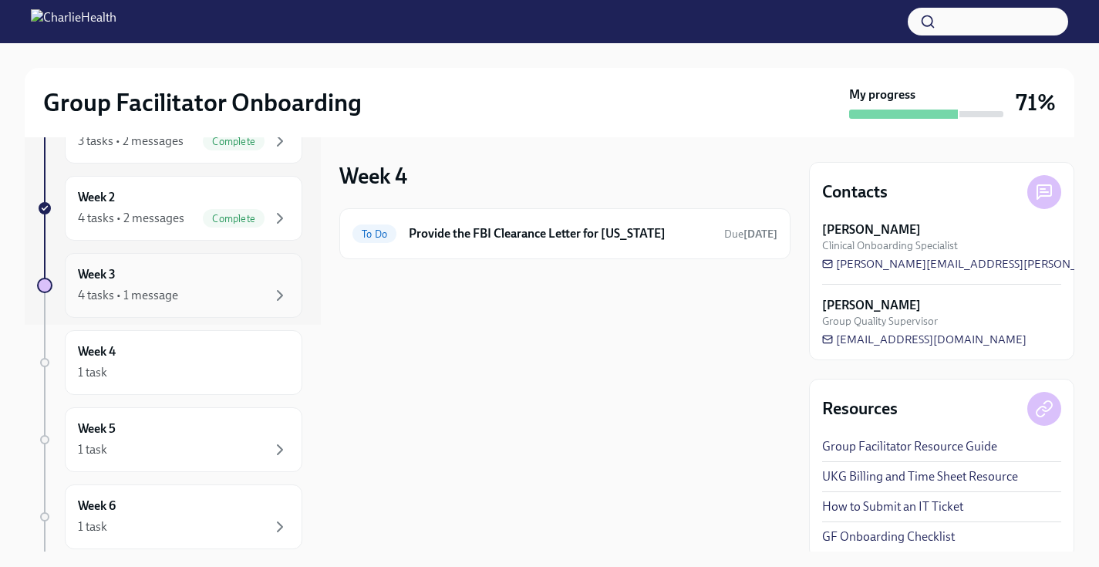
click at [208, 285] on div "Week 3 4 tasks • 1 message" at bounding box center [183, 285] width 211 height 39
